Goal: Book appointment/travel/reservation

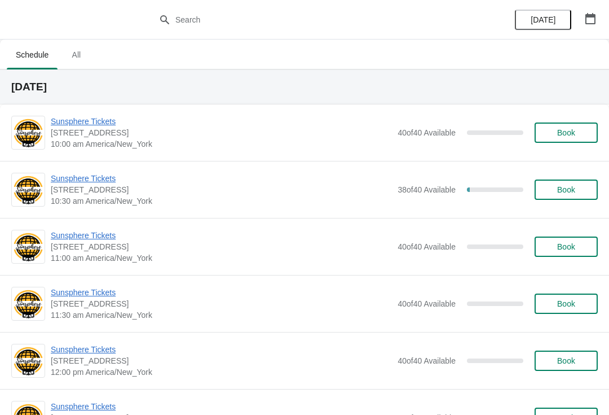
click at [541, 133] on button "Book" at bounding box center [566, 132] width 63 height 20
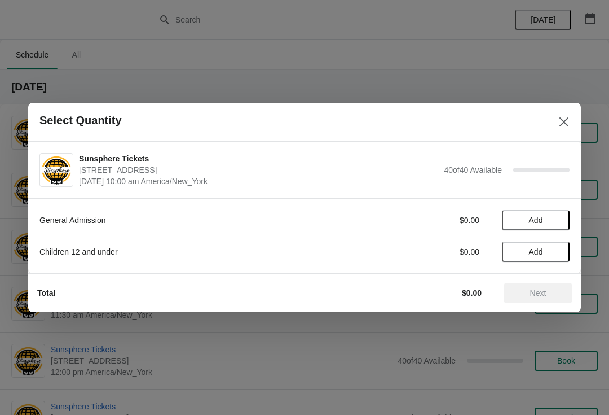
click at [556, 224] on span "Add" at bounding box center [535, 220] width 47 height 9
click at [560, 214] on icon at bounding box center [556, 220] width 12 height 12
click at [536, 290] on span "Next" at bounding box center [538, 292] width 16 height 9
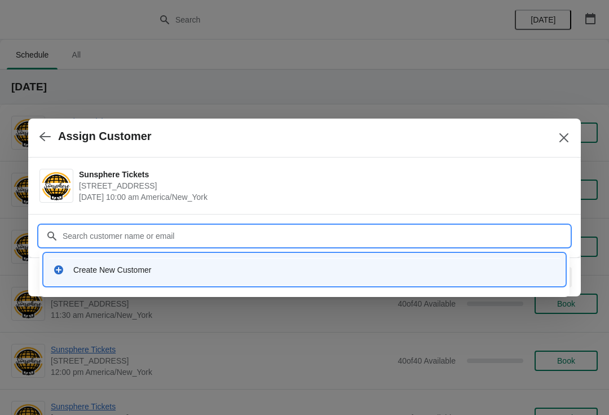
click at [369, 276] on div "Create New Customer" at bounding box center [305, 269] width 512 height 23
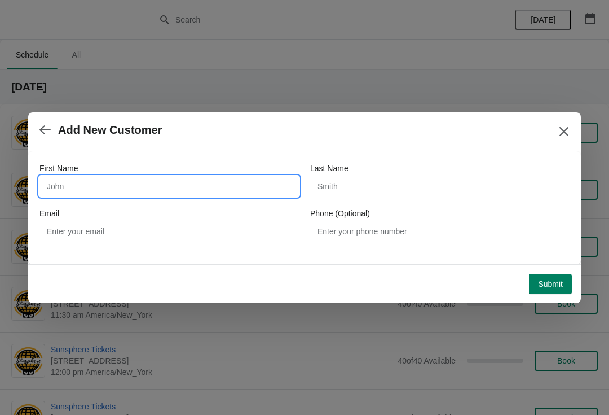
click at [288, 195] on input "First Name" at bounding box center [170, 186] width 260 height 20
type input "W"
click at [542, 256] on div "First Name W Last Name Email Phone (Optional)" at bounding box center [304, 207] width 553 height 113
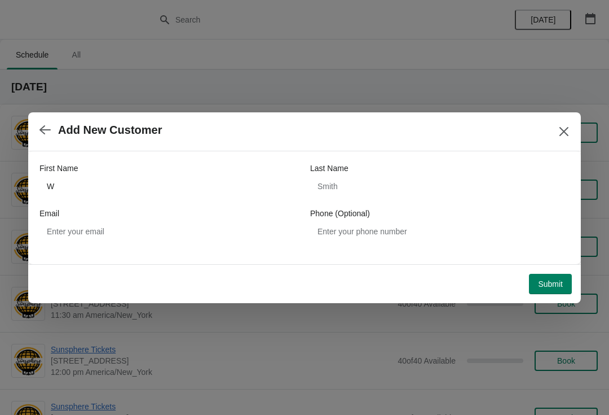
click at [560, 283] on span "Submit" at bounding box center [550, 283] width 25 height 9
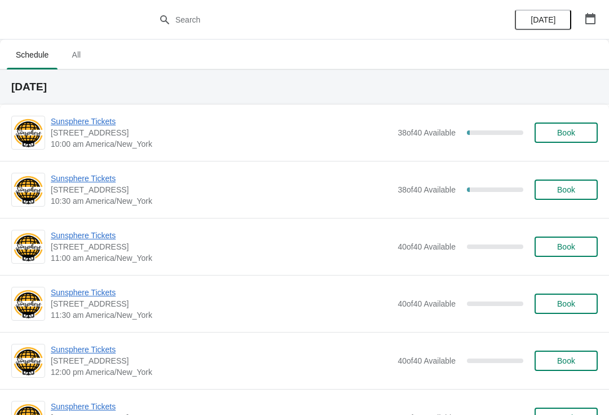
click at [577, 141] on button "Book" at bounding box center [566, 132] width 63 height 20
click at [567, 137] on span "Book" at bounding box center [567, 132] width 18 height 9
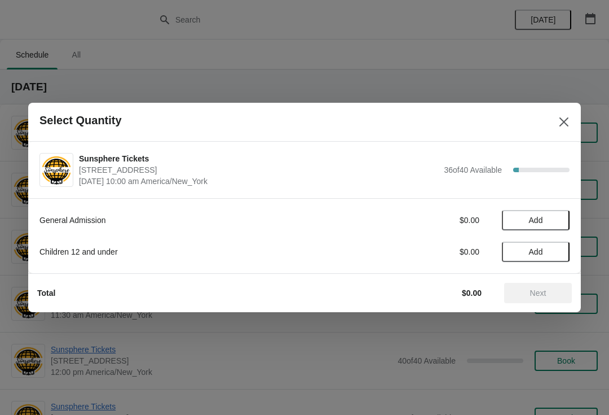
click at [546, 222] on span "Add" at bounding box center [535, 220] width 47 height 9
click at [555, 222] on icon at bounding box center [556, 220] width 12 height 12
click at [542, 284] on button "Next" at bounding box center [539, 293] width 68 height 20
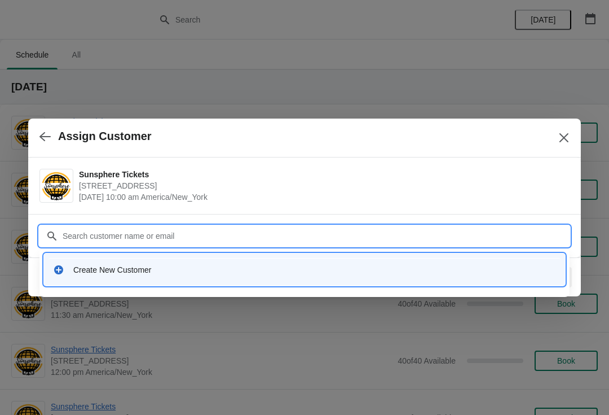
click at [245, 280] on div "Create New Customer" at bounding box center [305, 269] width 512 height 23
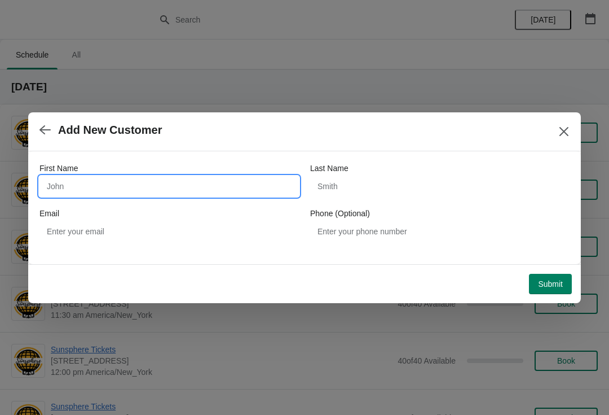
click at [121, 182] on input "First Name" at bounding box center [170, 186] width 260 height 20
type input "W"
click at [548, 270] on div "Submit" at bounding box center [302, 281] width 539 height 25
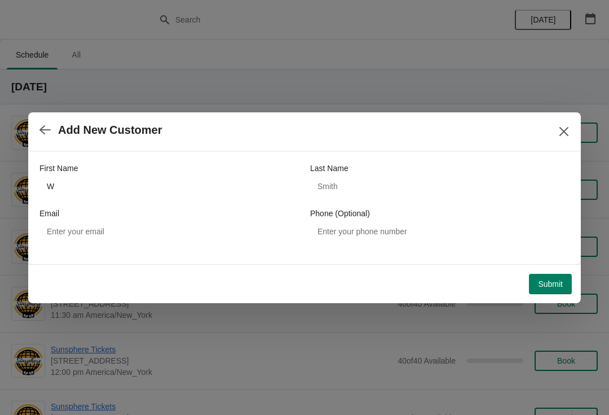
click at [555, 279] on span "Submit" at bounding box center [550, 283] width 25 height 9
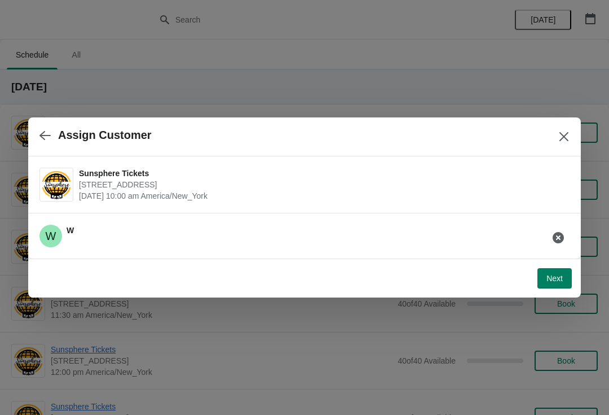
click at [554, 275] on span "Next" at bounding box center [555, 278] width 16 height 9
